Goal: Task Accomplishment & Management: Manage account settings

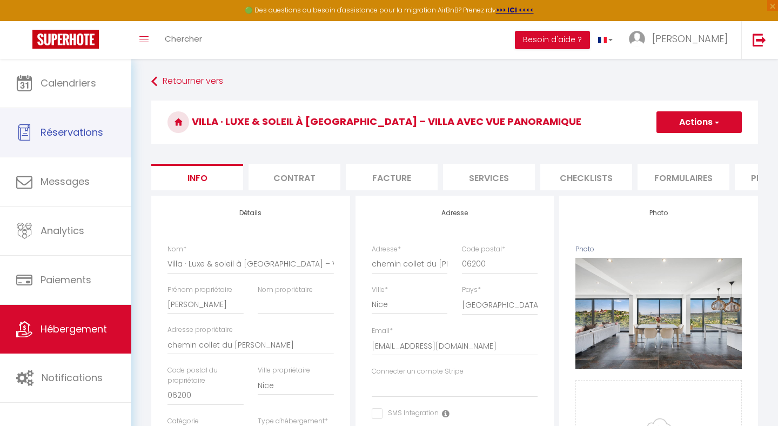
select select "8"
select select "2"
select select "4"
select select "1"
select select "17:00"
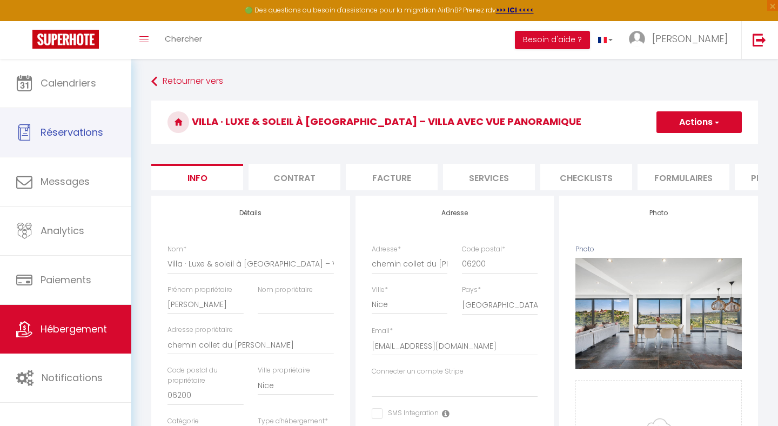
select select
select select "10:00"
select select "30"
select select "120"
select select "28"
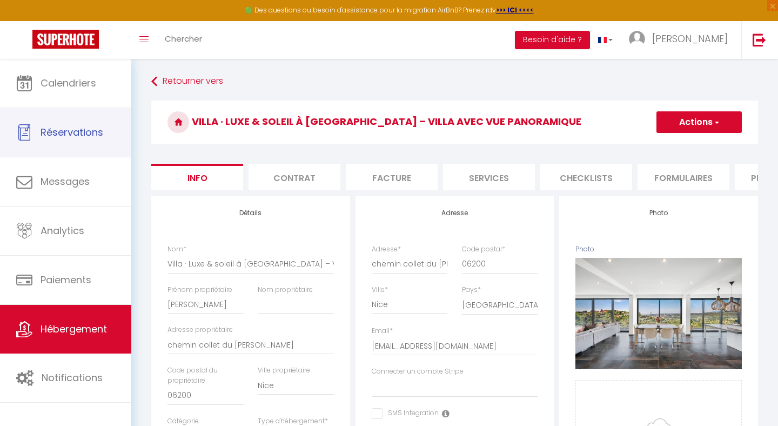
select select "46330"
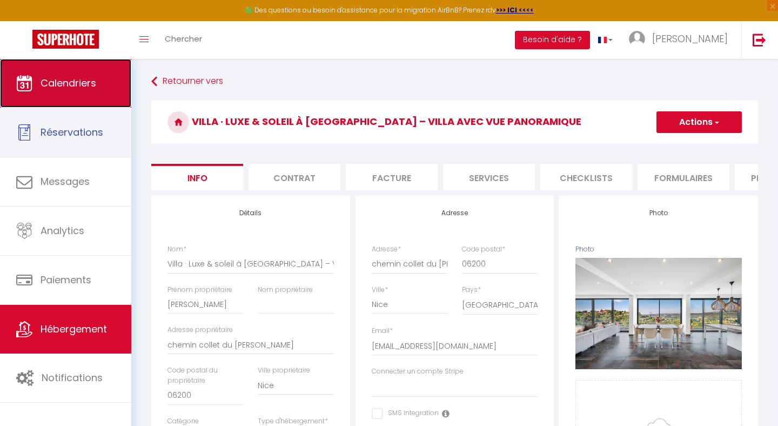
click at [79, 86] on span "Calendriers" at bounding box center [68, 82] width 56 height 13
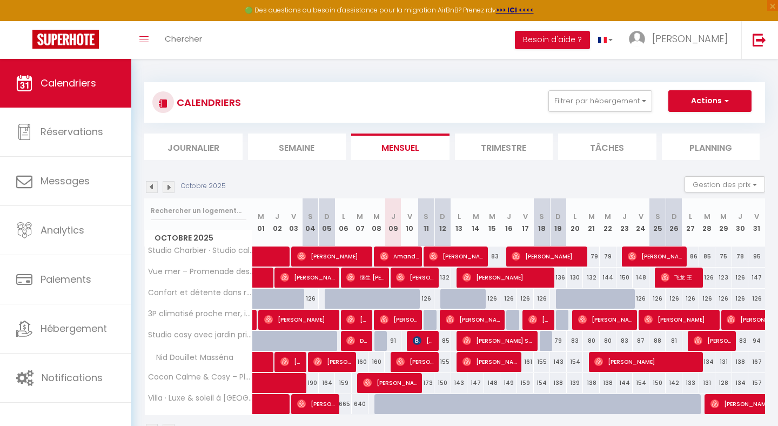
click at [153, 188] on img at bounding box center [152, 187] width 12 height 12
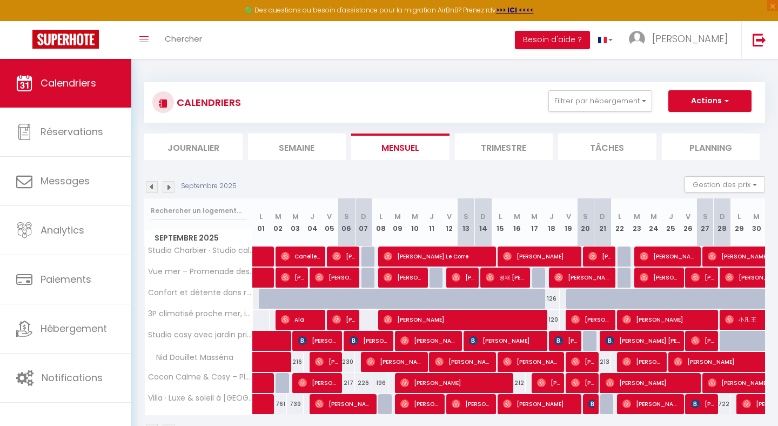
click at [170, 185] on img at bounding box center [169, 187] width 12 height 12
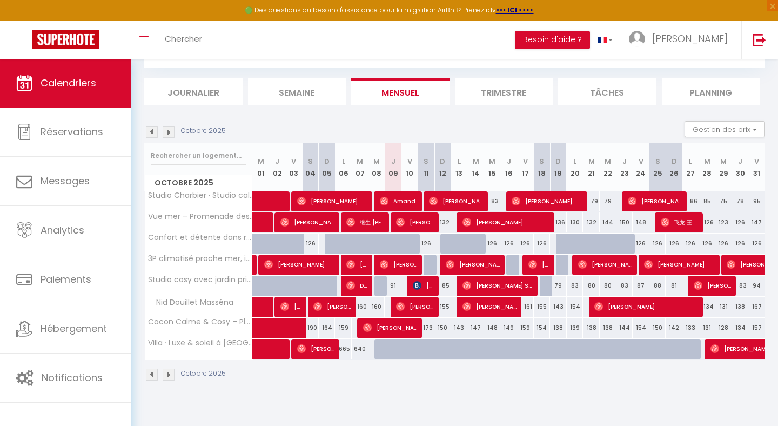
scroll to position [59, 0]
